Goal: Information Seeking & Learning: Learn about a topic

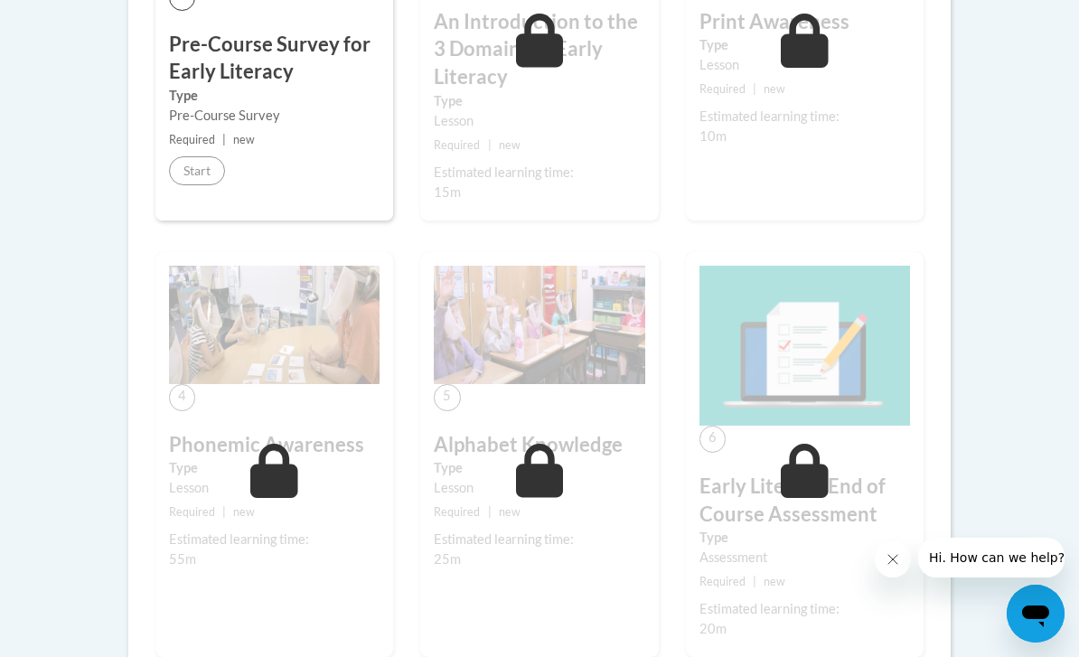
scroll to position [726, 0]
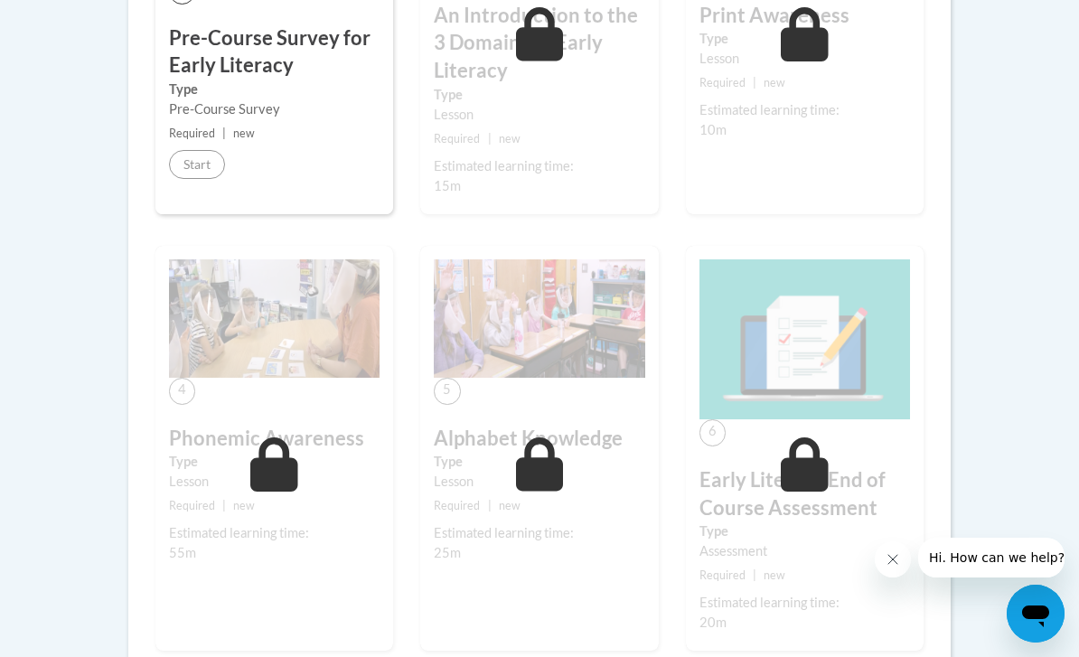
click at [206, 515] on div "4 Phonemic Awareness Type Lesson Required | new Estimated learning time: 55m St…" at bounding box center [274, 448] width 238 height 405
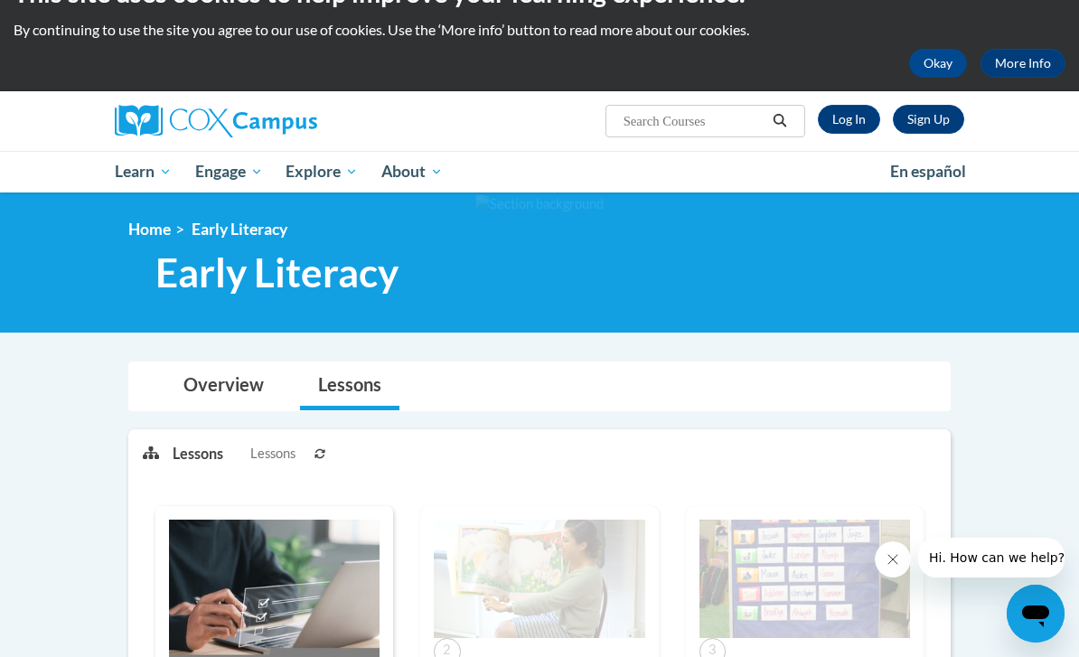
scroll to position [30, 0]
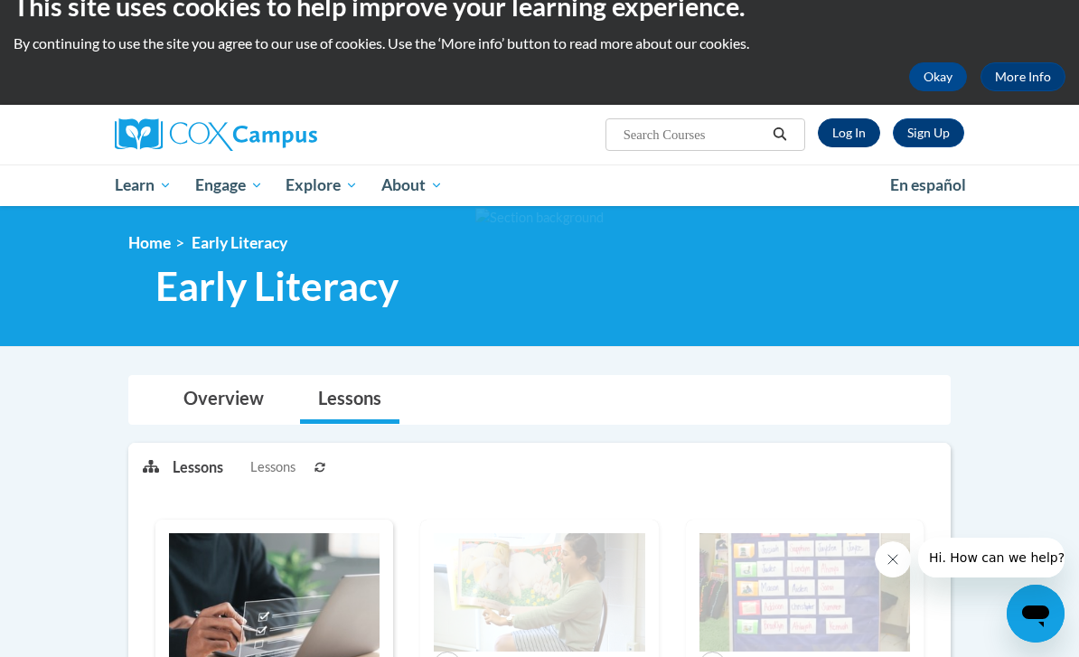
click at [852, 137] on link "Log In" at bounding box center [849, 132] width 62 height 29
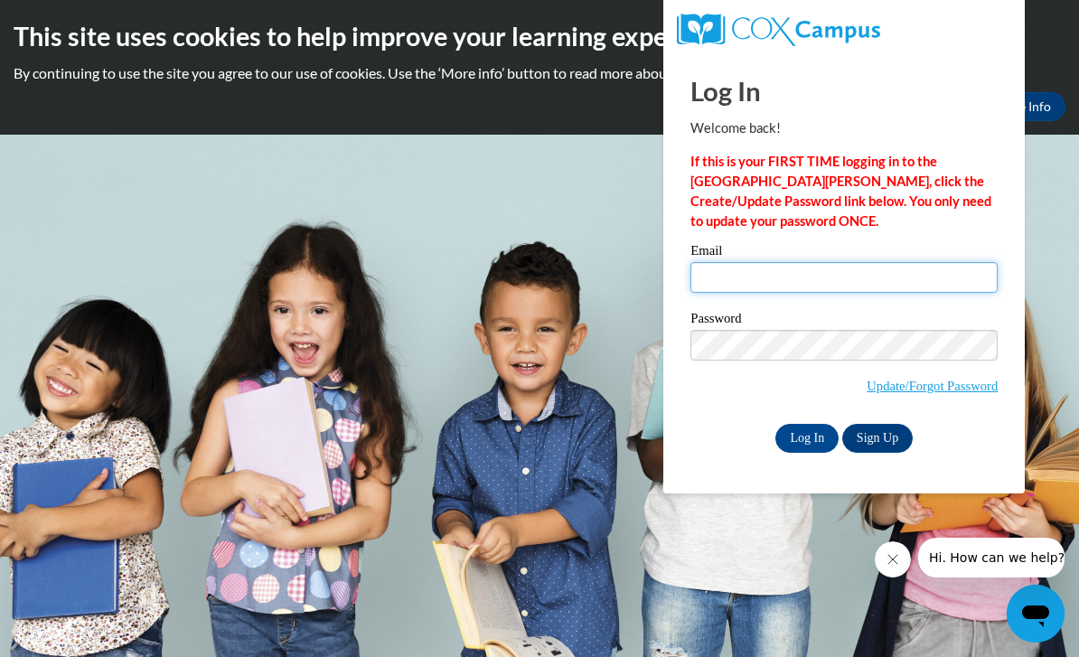
type input "keshiaharris6@gmail.com"
click at [807, 436] on input "Log In" at bounding box center [806, 438] width 63 height 29
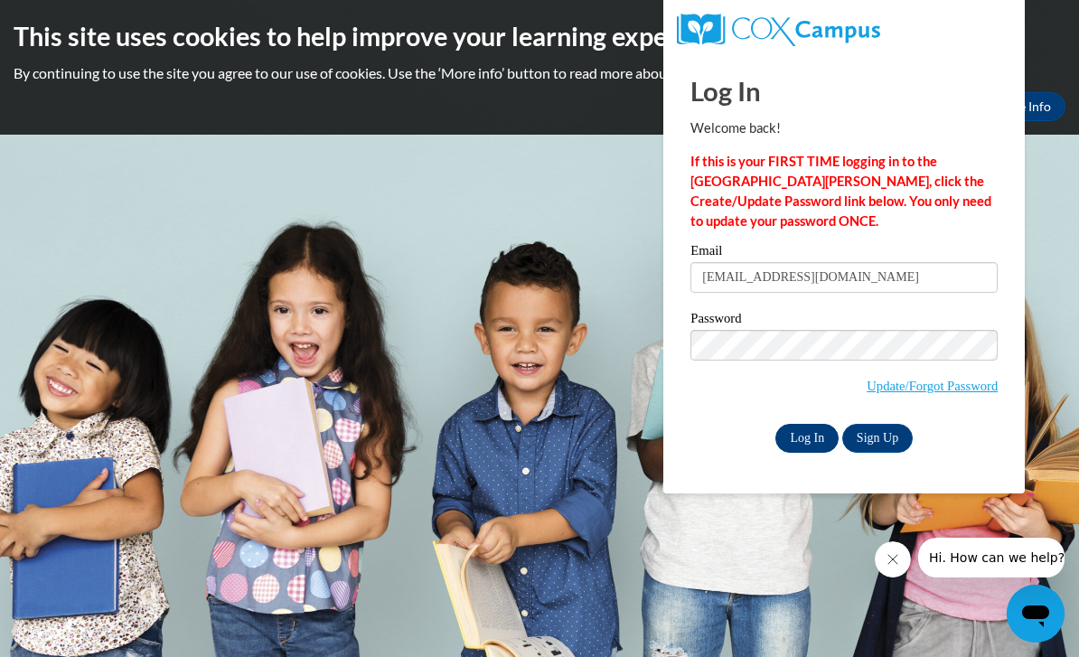
click at [801, 447] on input "Log In" at bounding box center [806, 438] width 63 height 29
click at [807, 434] on input "Log In" at bounding box center [806, 438] width 63 height 29
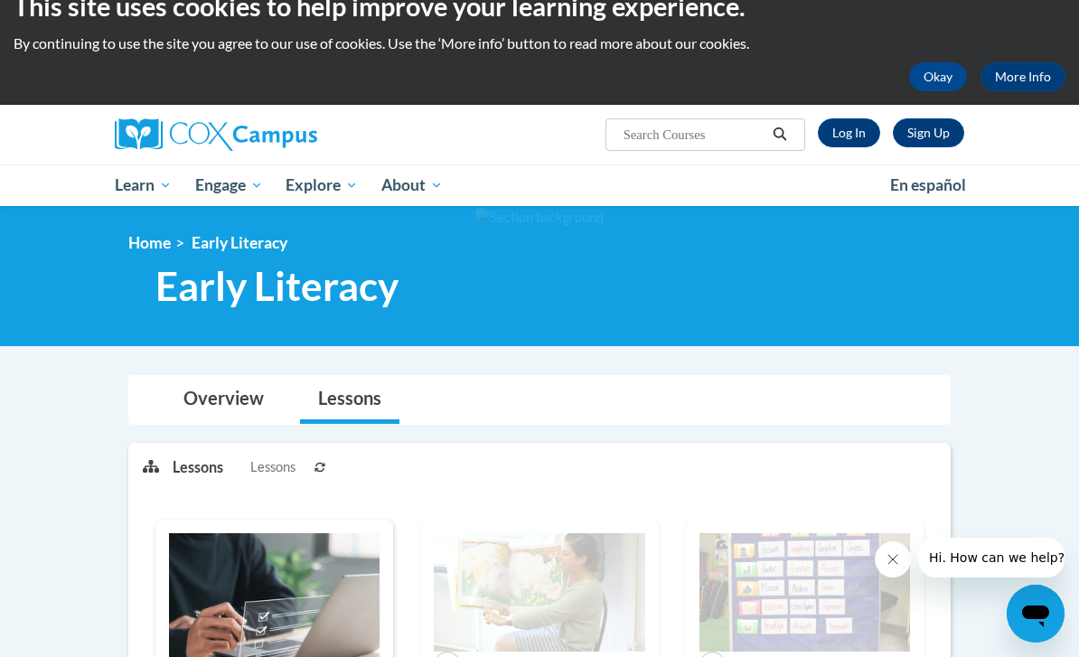
click at [210, 137] on img at bounding box center [216, 134] width 202 height 33
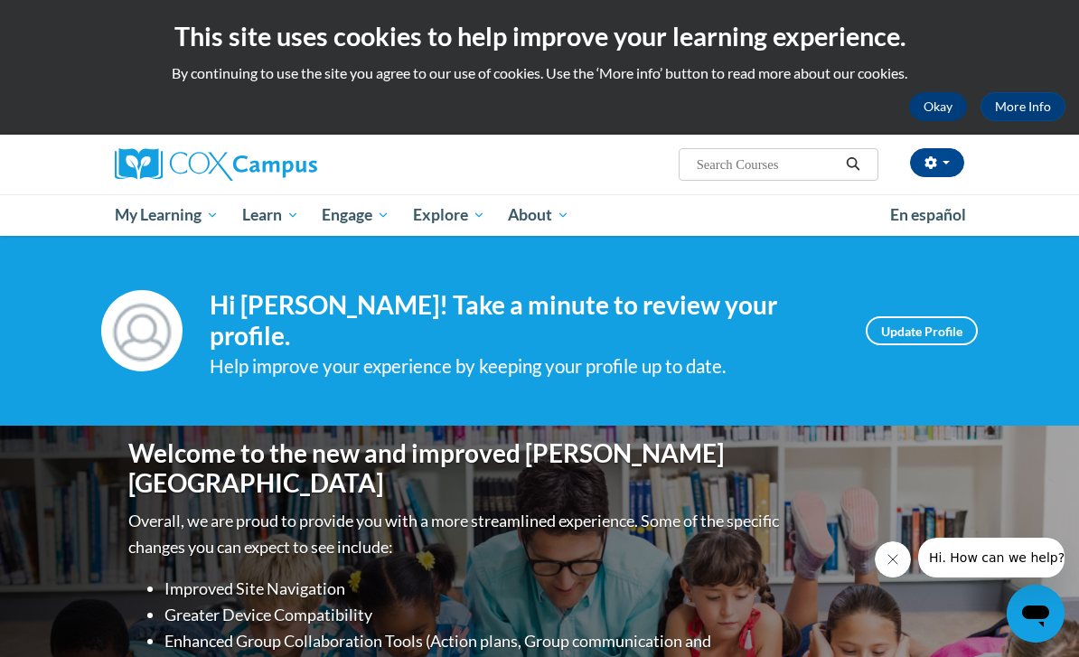
click at [934, 117] on button "Okay" at bounding box center [938, 106] width 58 height 29
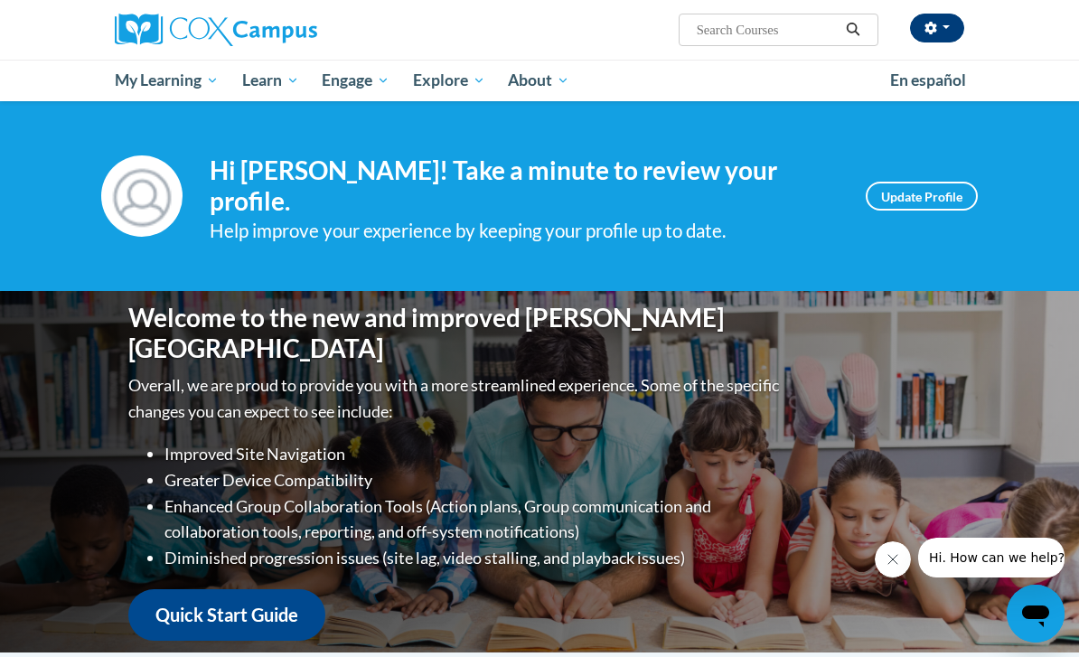
click at [946, 41] on button "button" at bounding box center [937, 28] width 54 height 29
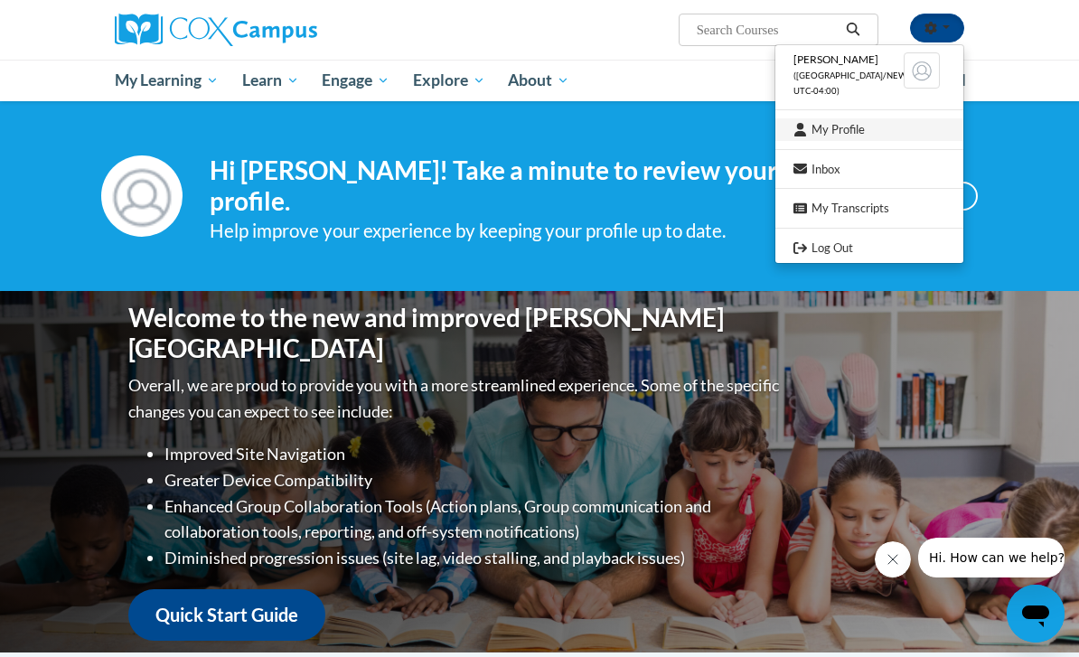
click at [881, 131] on link "My Profile" at bounding box center [869, 129] width 188 height 23
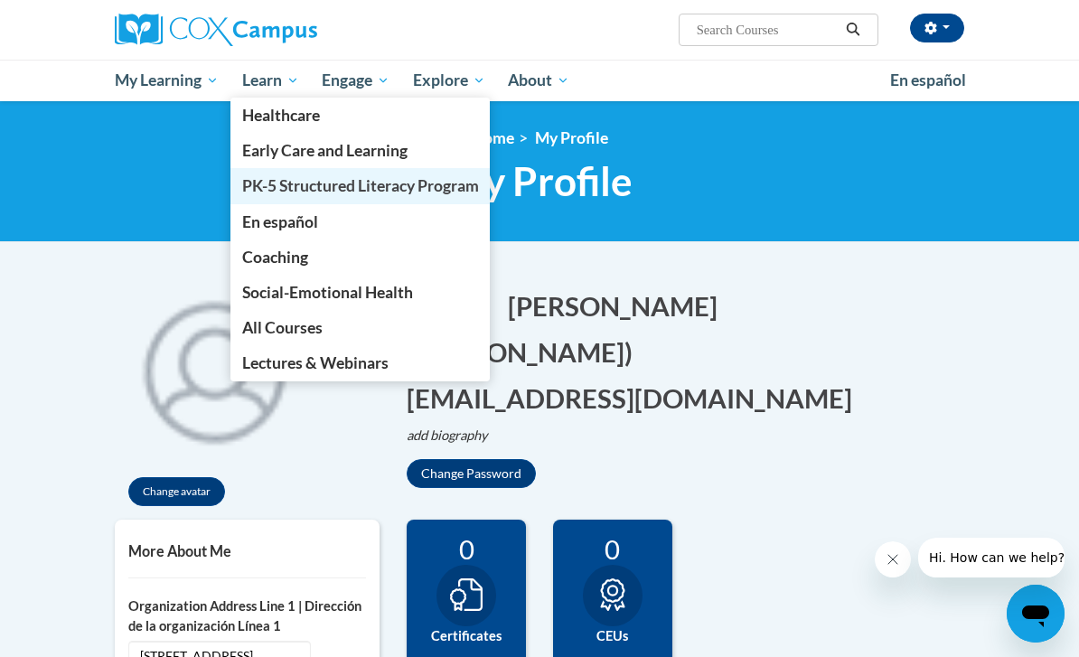
click at [428, 189] on span "PK-5 Structured Literacy Program" at bounding box center [360, 185] width 237 height 19
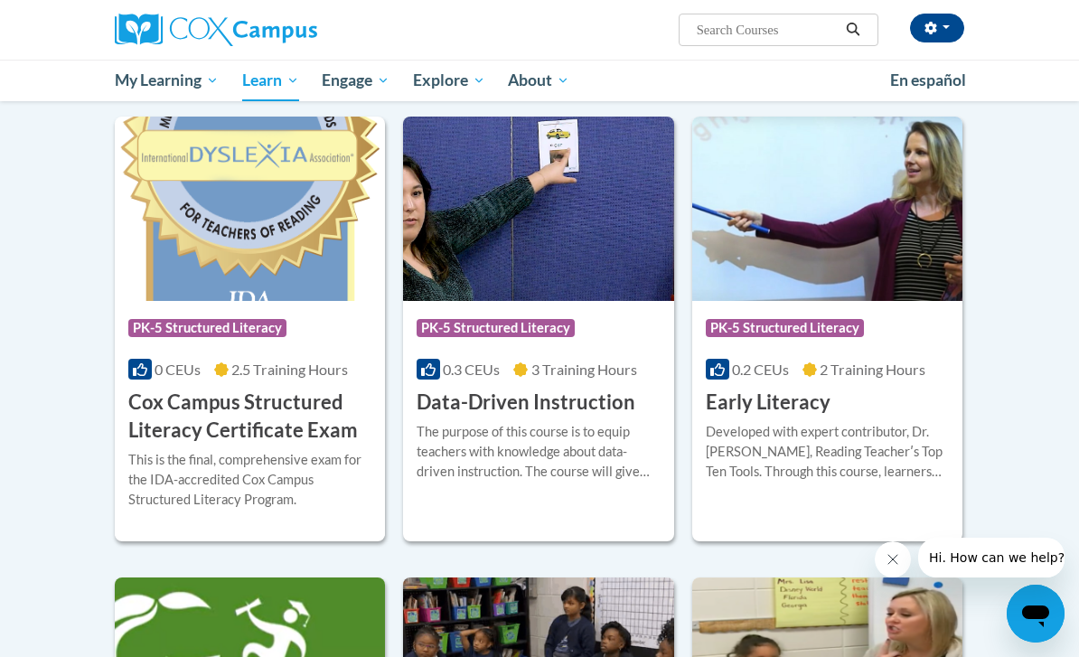
scroll to position [576, 0]
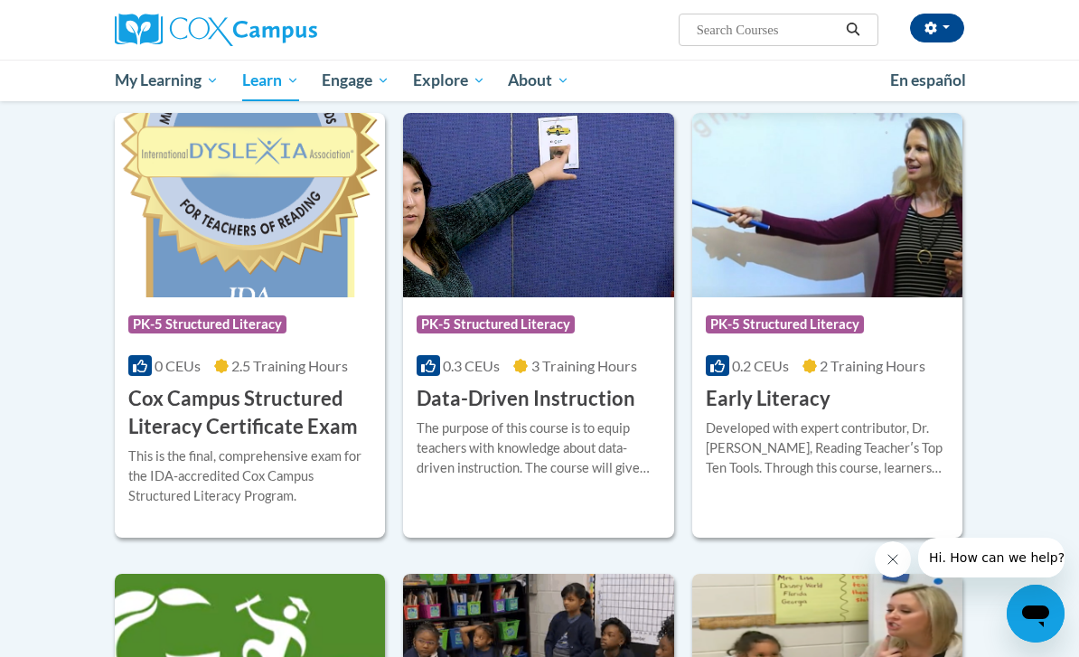
click at [899, 436] on div "Developed with expert contributor, Dr. Deborah Glaser, Reading Teacherʹs Top Te…" at bounding box center [827, 448] width 243 height 60
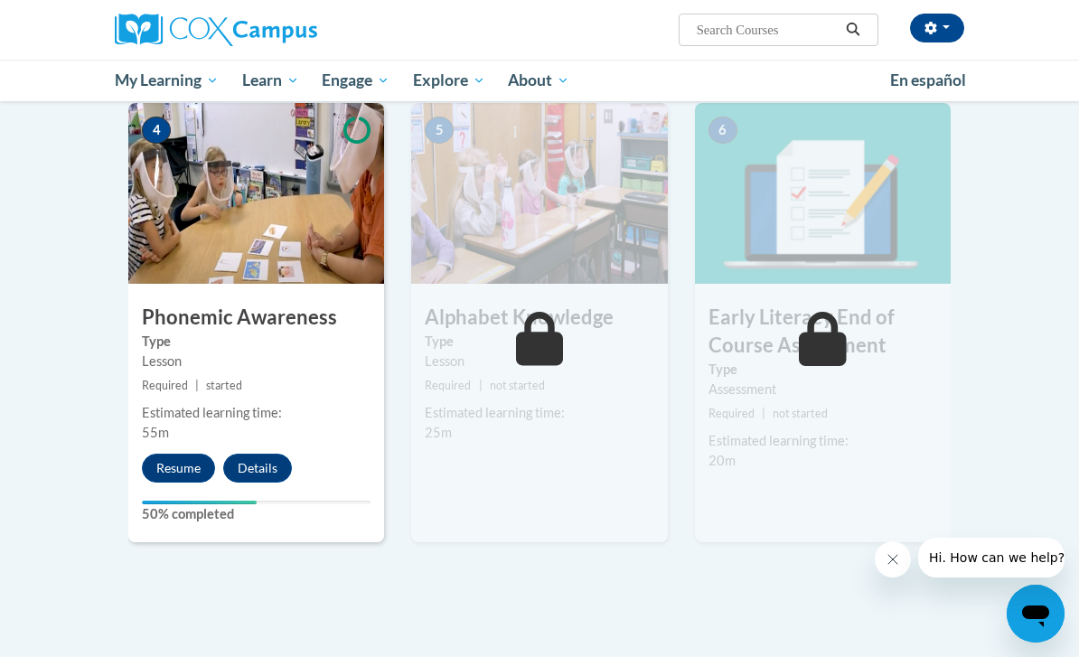
scroll to position [893, 0]
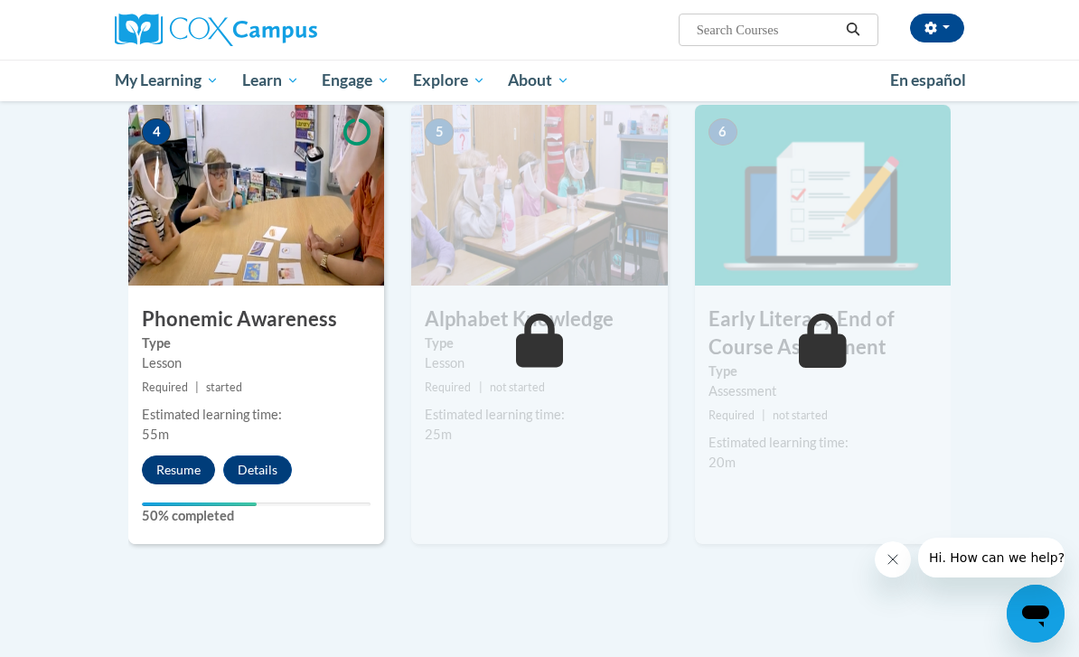
click at [183, 455] on button "Resume" at bounding box center [178, 469] width 73 height 29
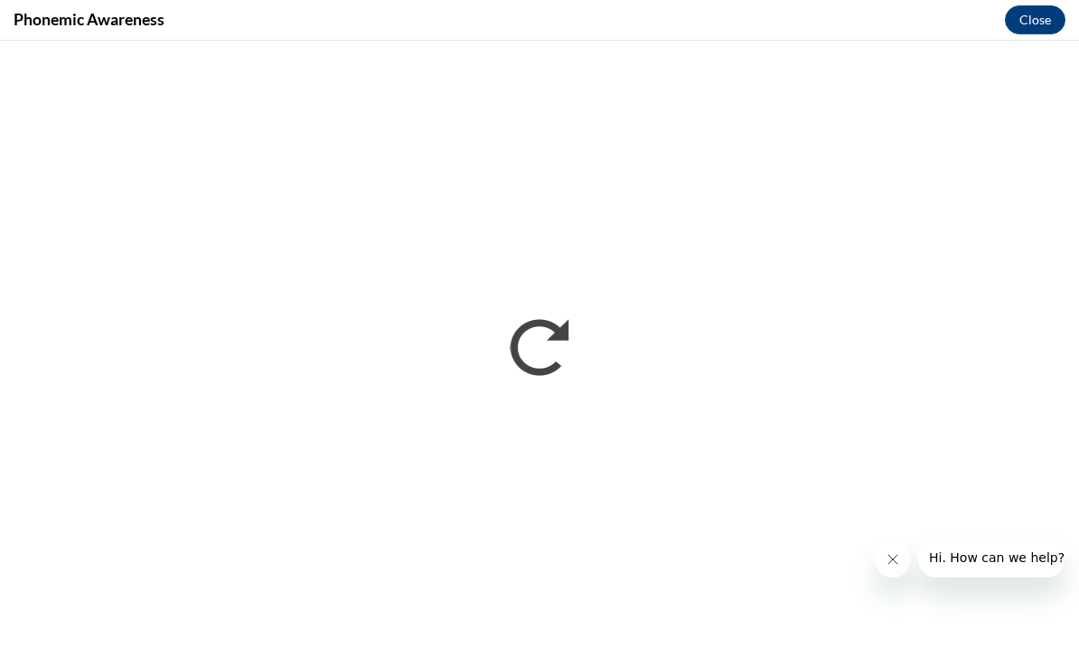
scroll to position [0, 0]
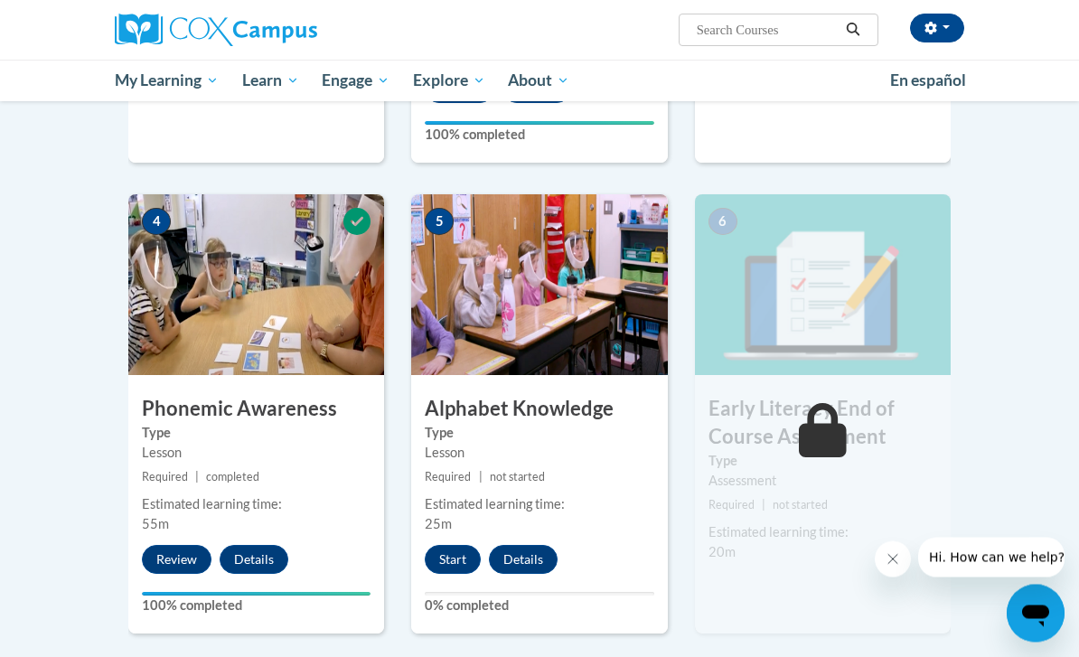
scroll to position [804, 0]
click at [450, 545] on button "Start" at bounding box center [453, 559] width 56 height 29
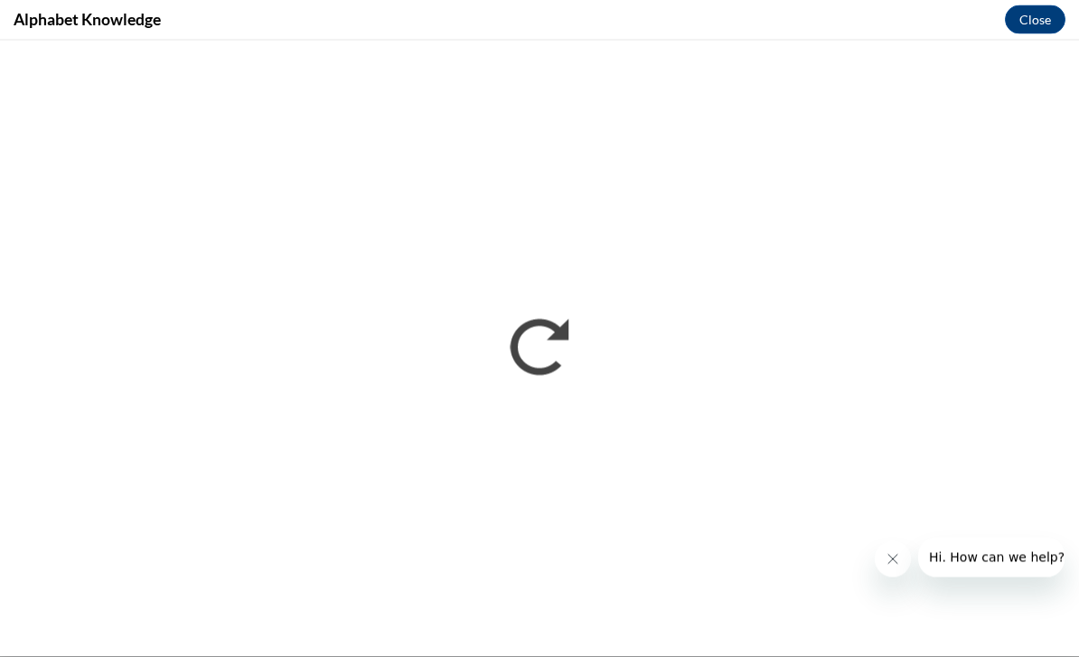
scroll to position [883, 0]
